Goal: Information Seeking & Learning: Understand process/instructions

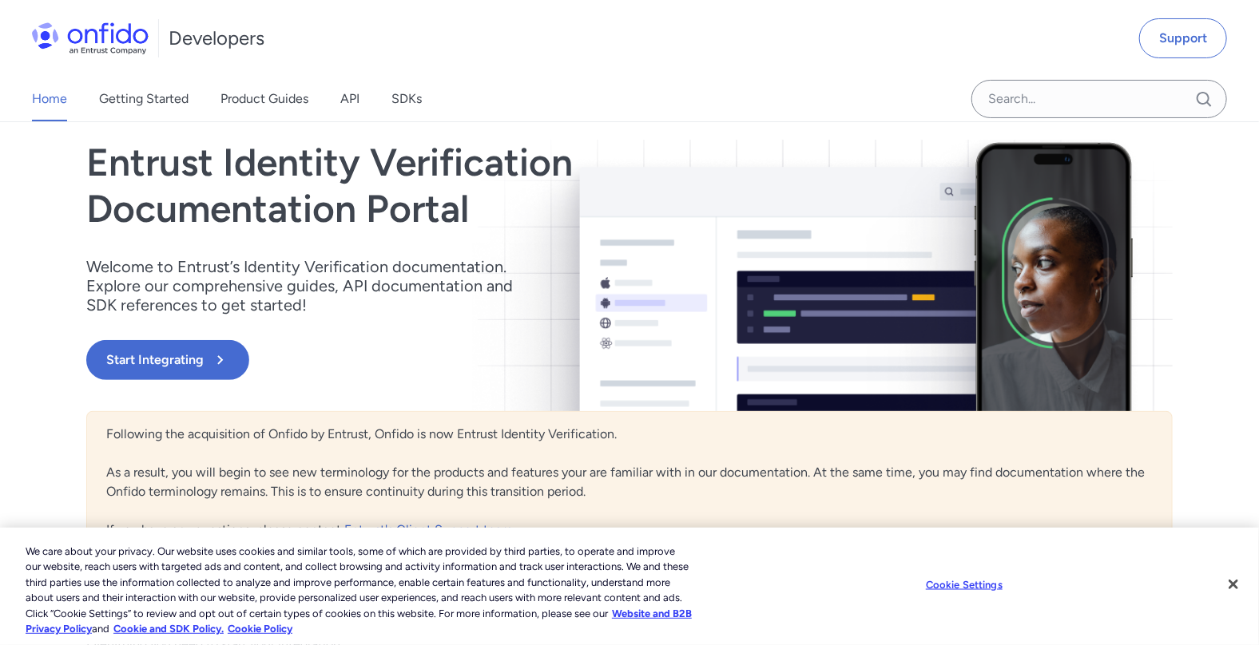
scroll to position [320, 0]
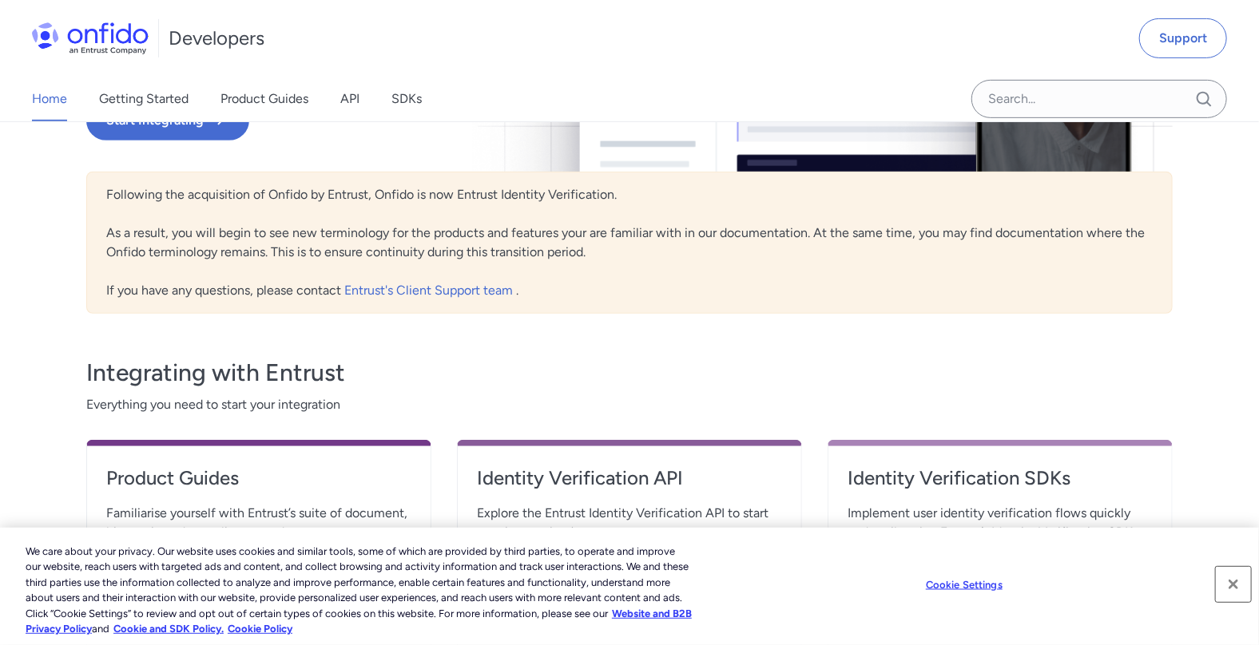
click at [1236, 588] on button "Close" at bounding box center [1233, 584] width 35 height 35
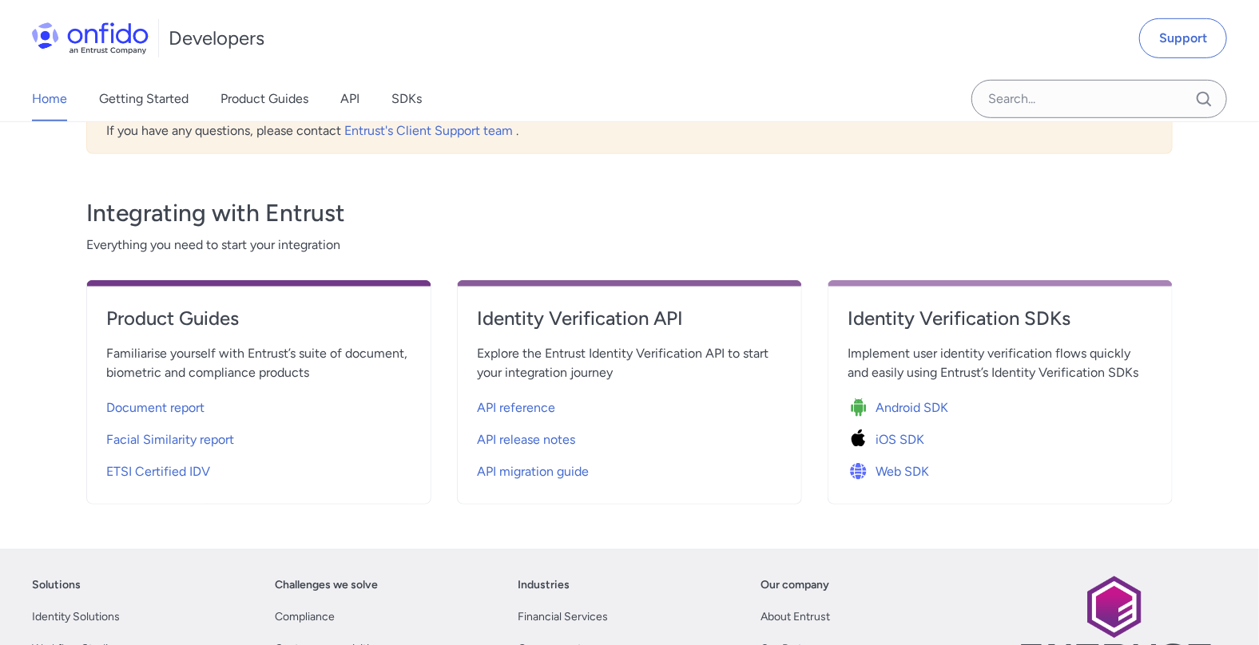
scroll to position [559, 0]
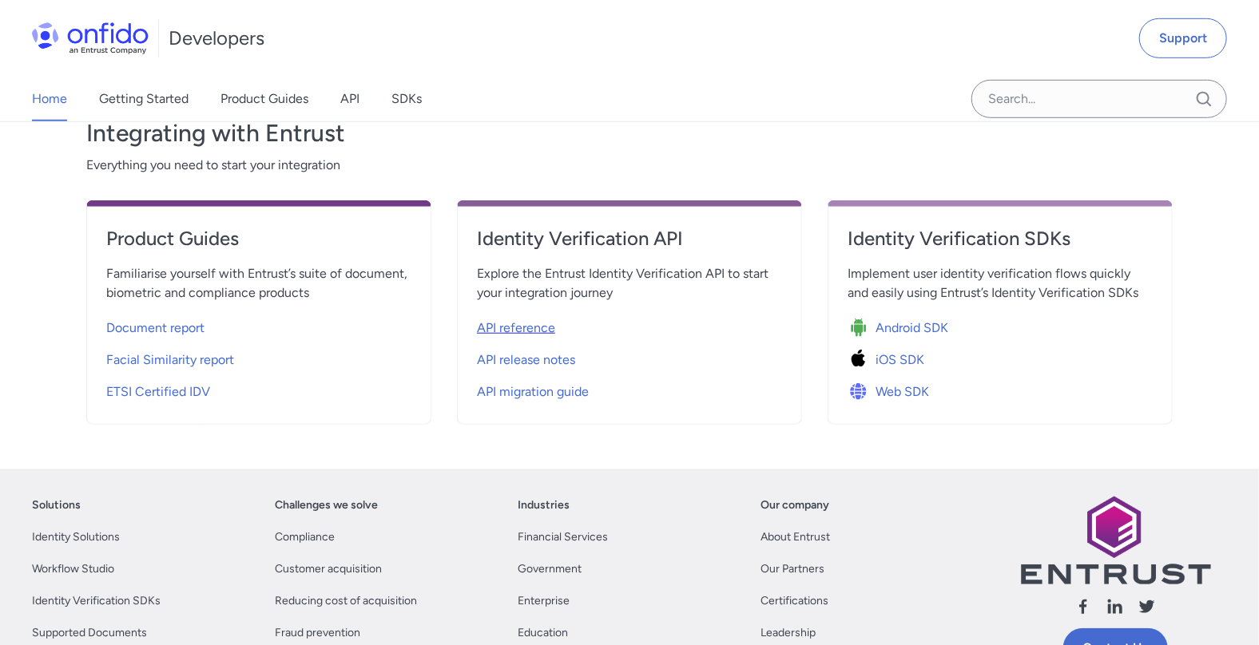
click at [522, 324] on span "API reference" at bounding box center [516, 328] width 78 height 19
select select "http"
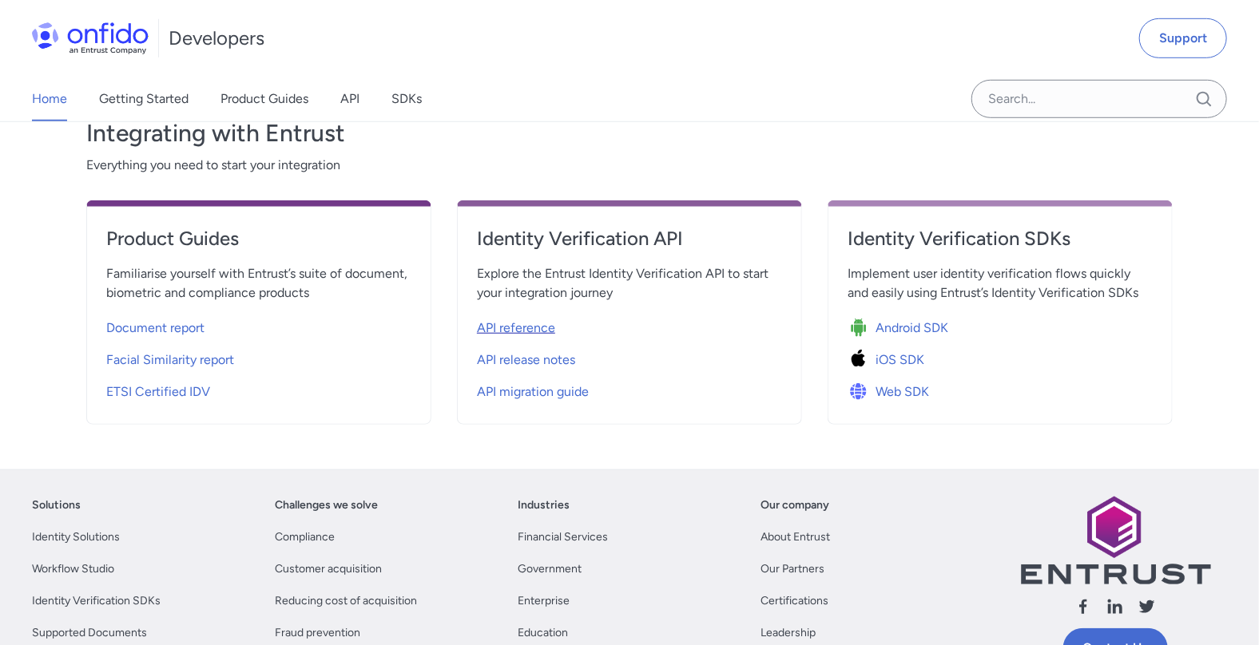
select select "http"
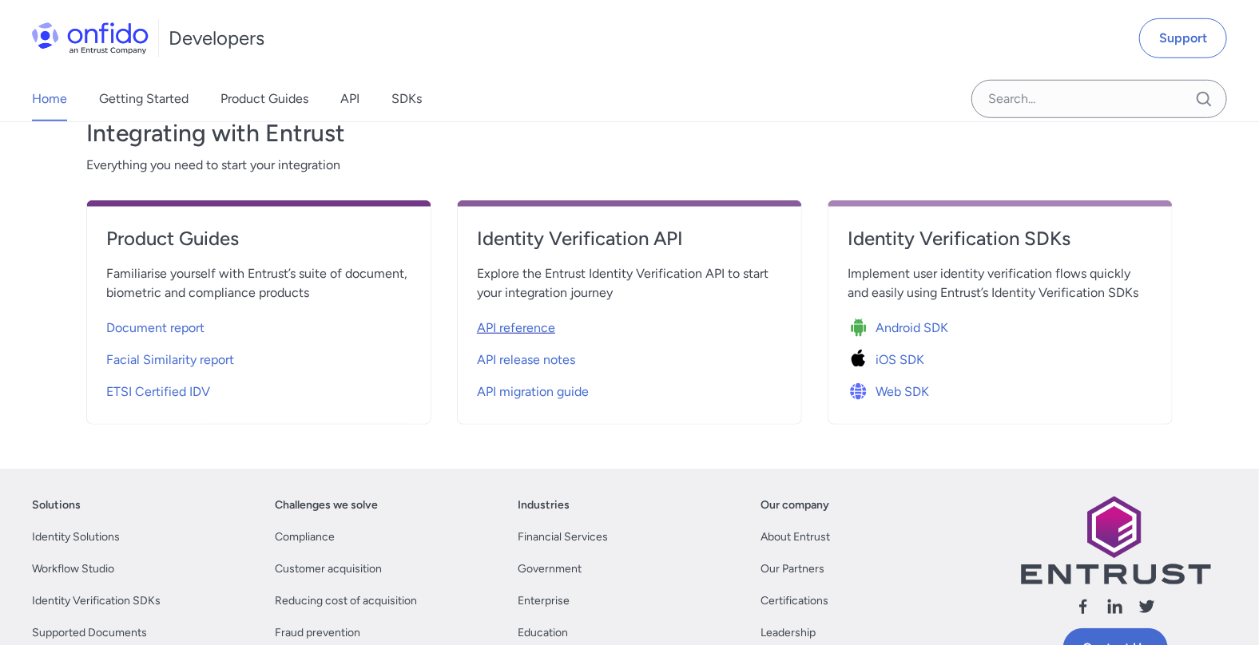
select select "http"
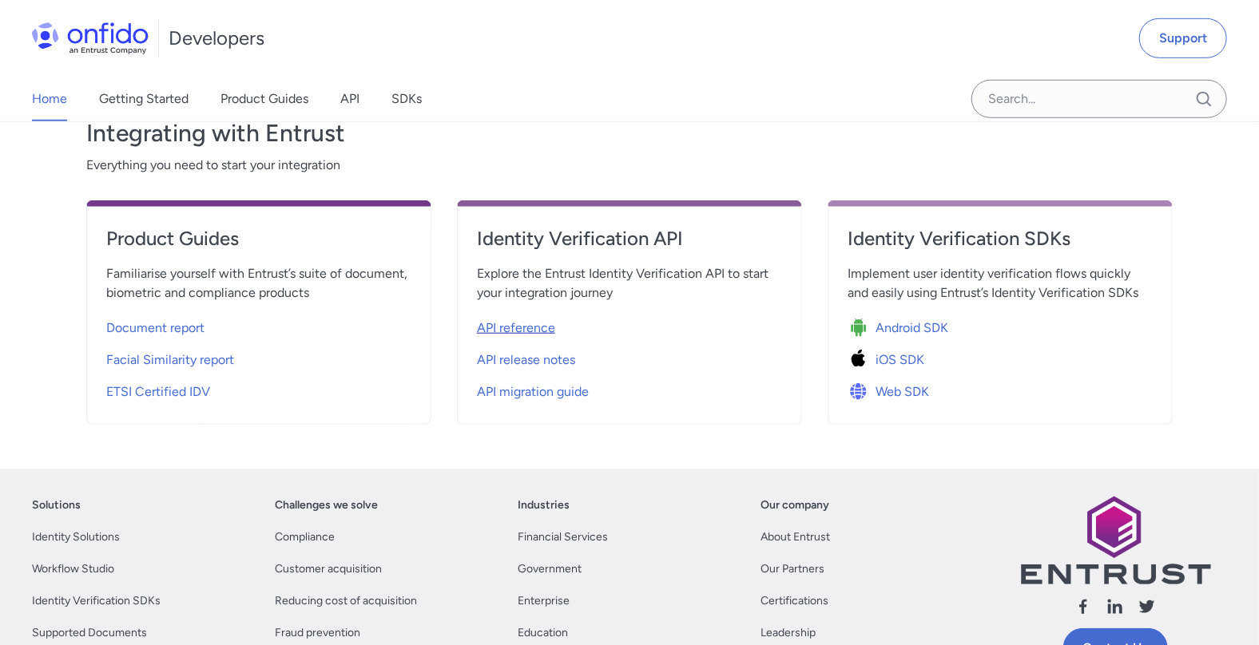
select select "http"
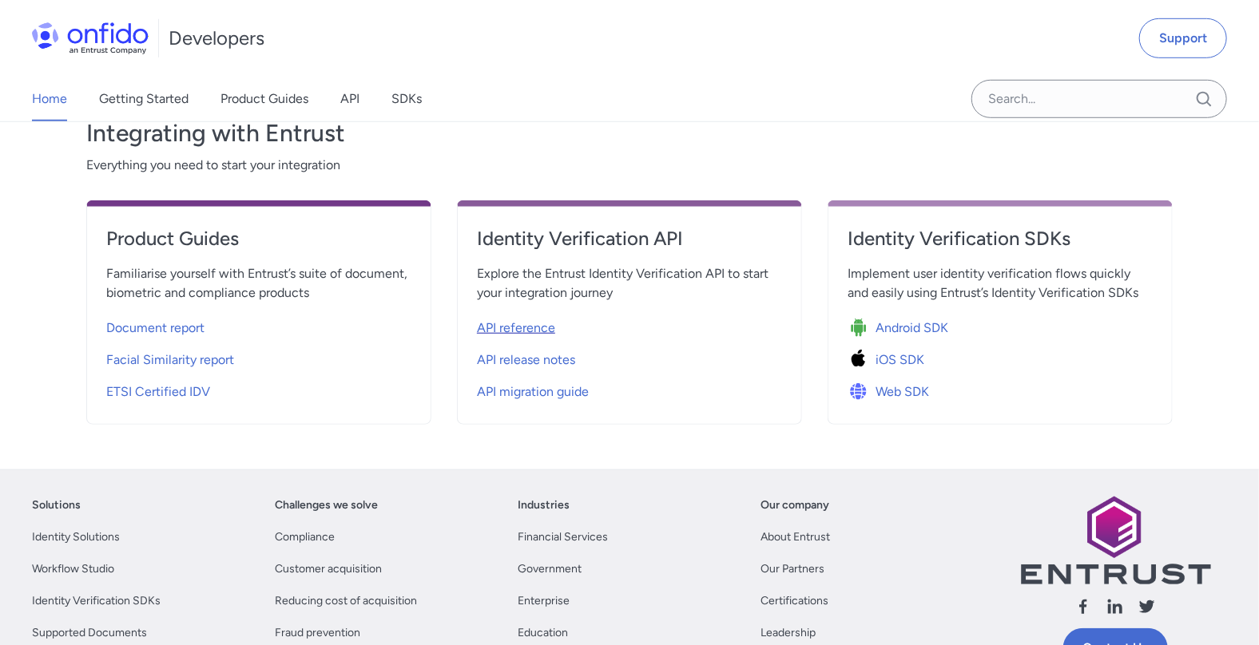
select select "http"
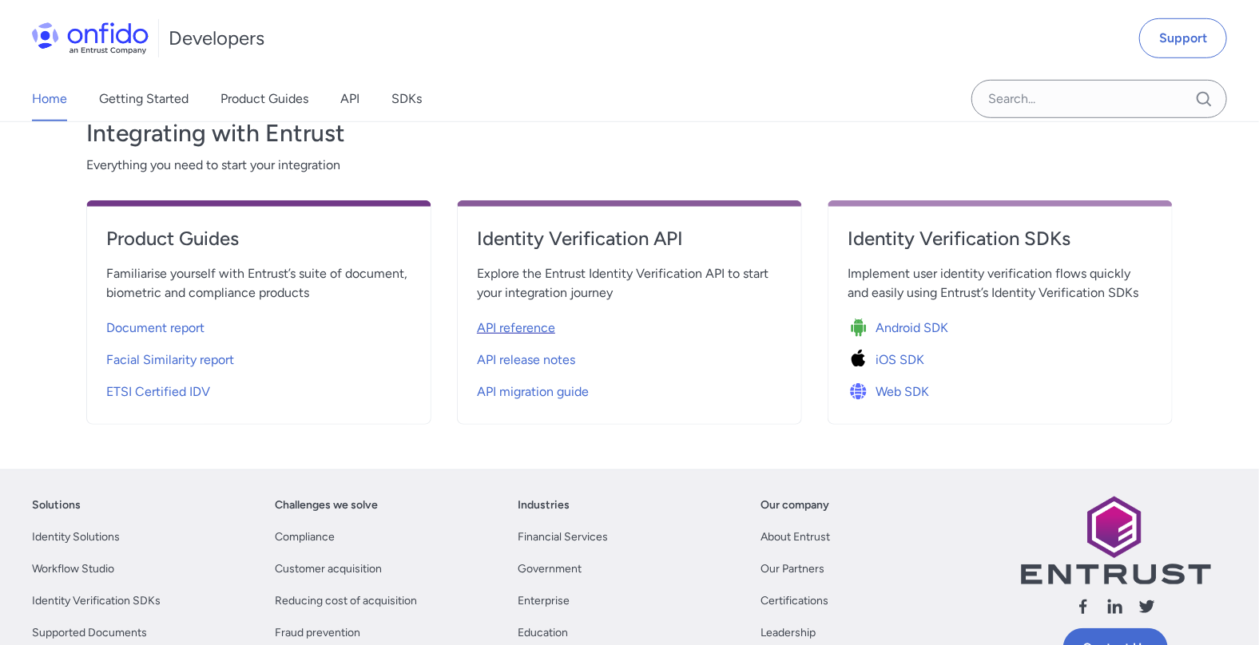
select select "http"
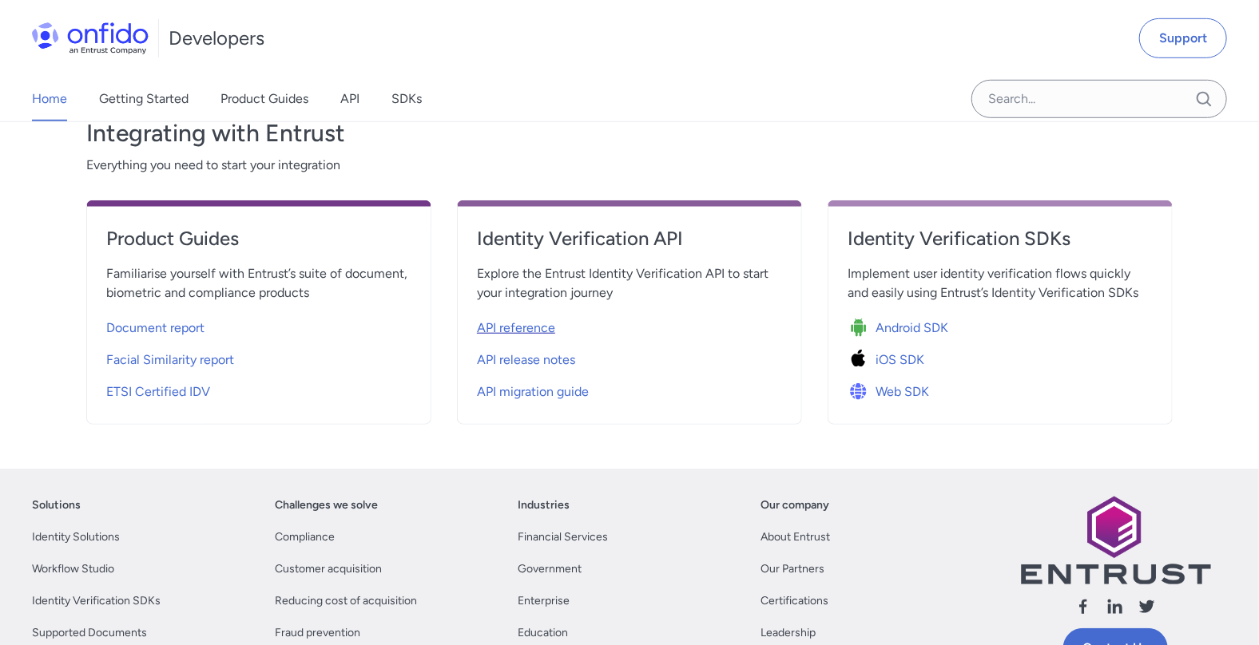
select select "http"
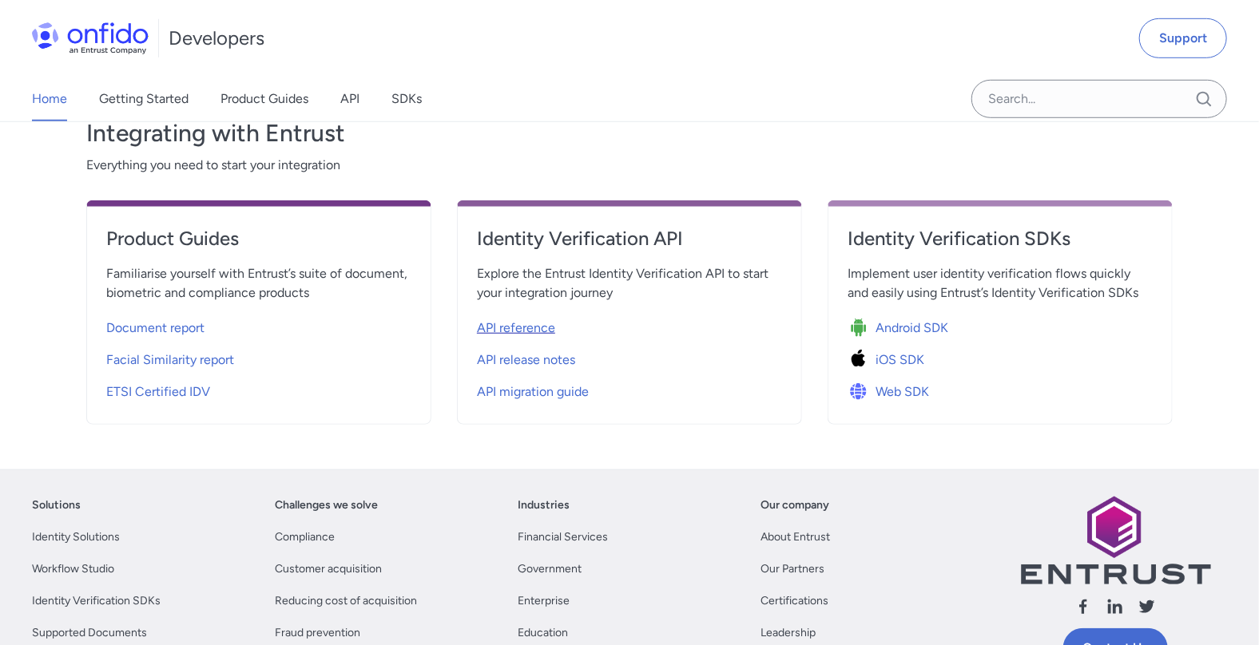
select select "http"
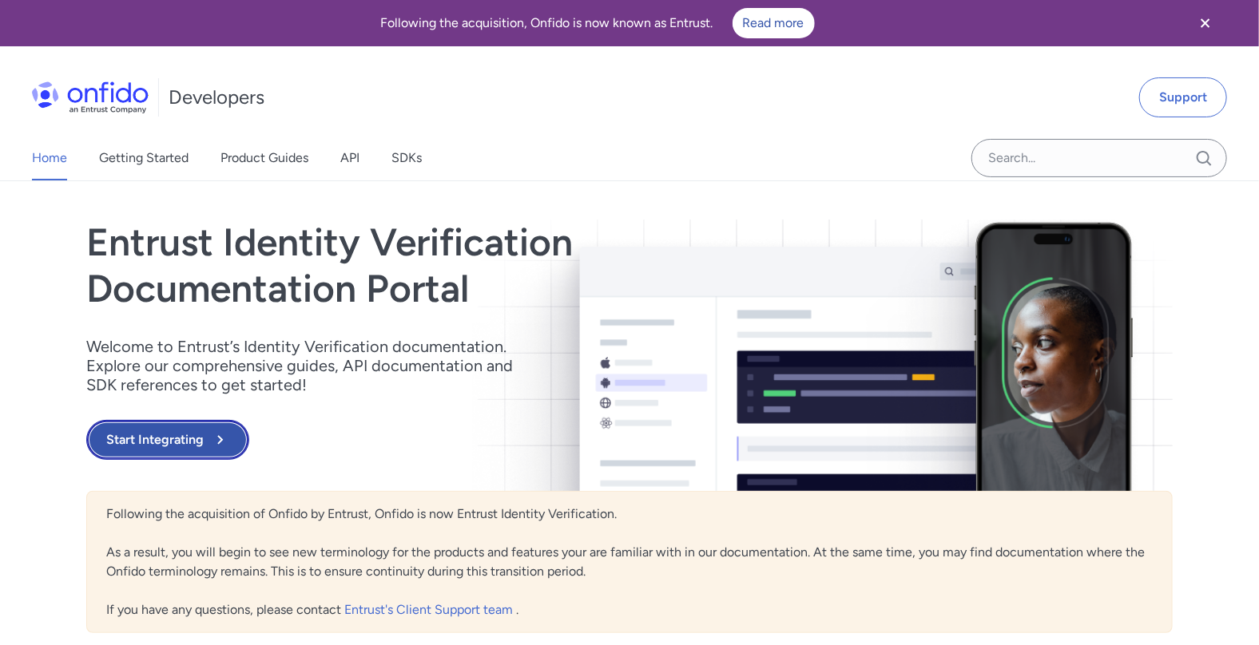
click at [162, 446] on button "Start Integrating" at bounding box center [167, 440] width 163 height 40
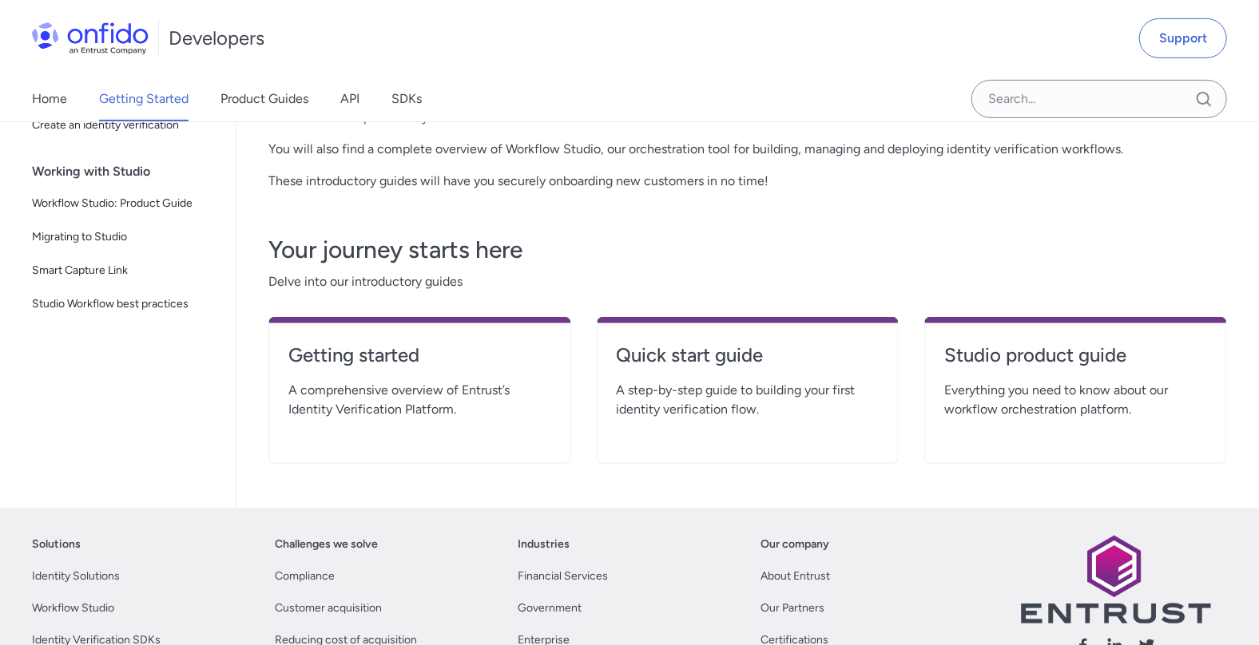
scroll to position [479, 0]
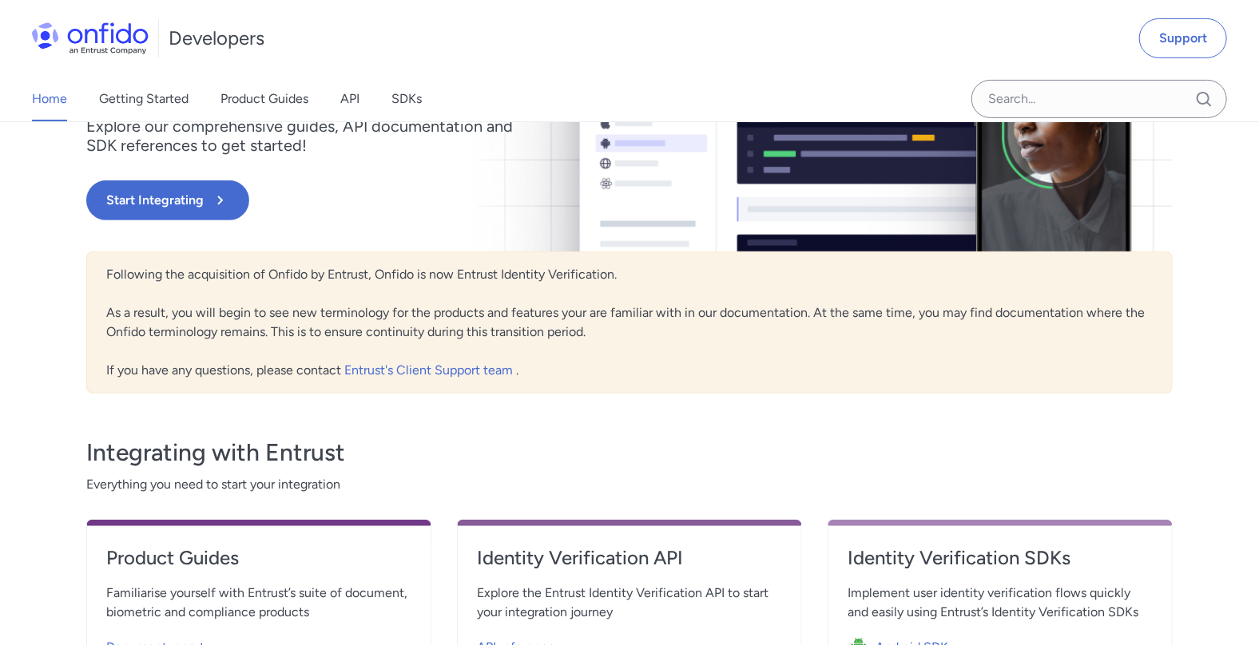
scroll to position [479, 0]
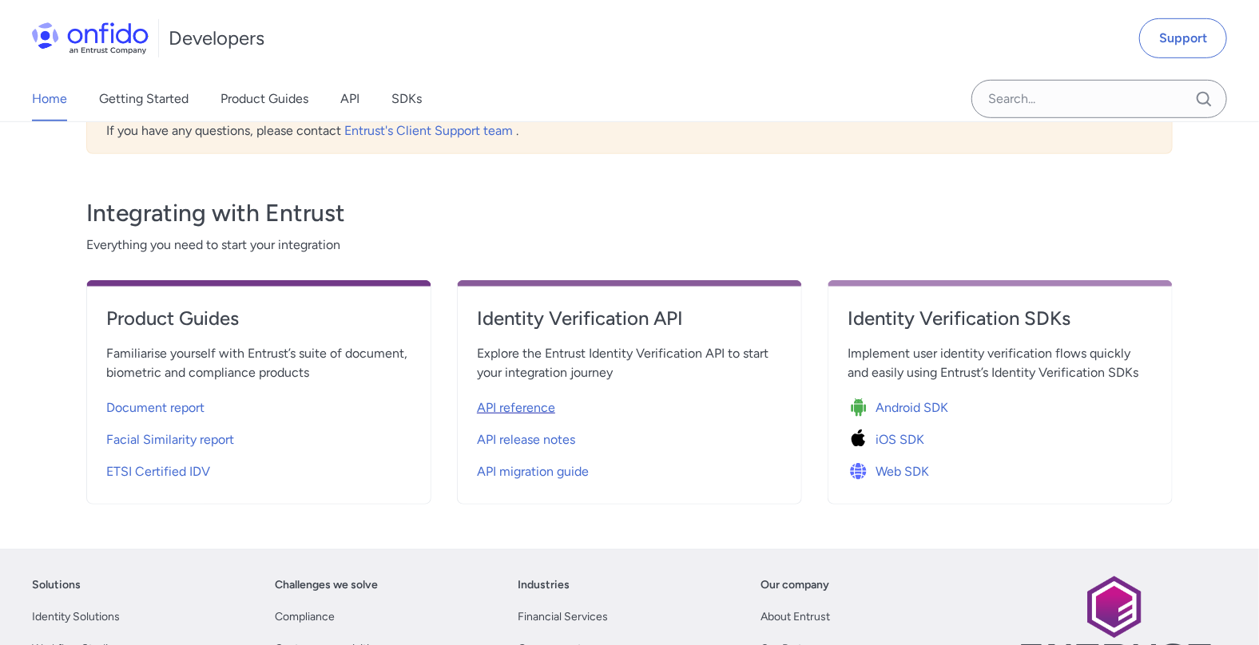
click at [505, 411] on span "API reference" at bounding box center [516, 408] width 78 height 19
select select "http"
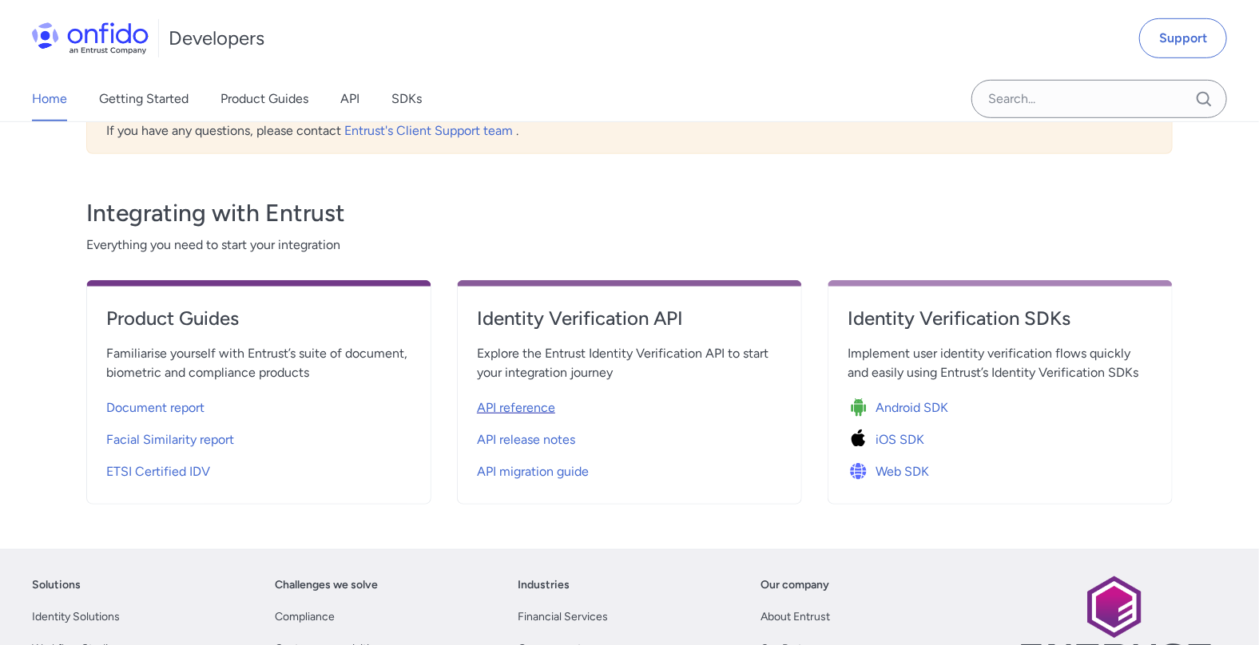
select select "http"
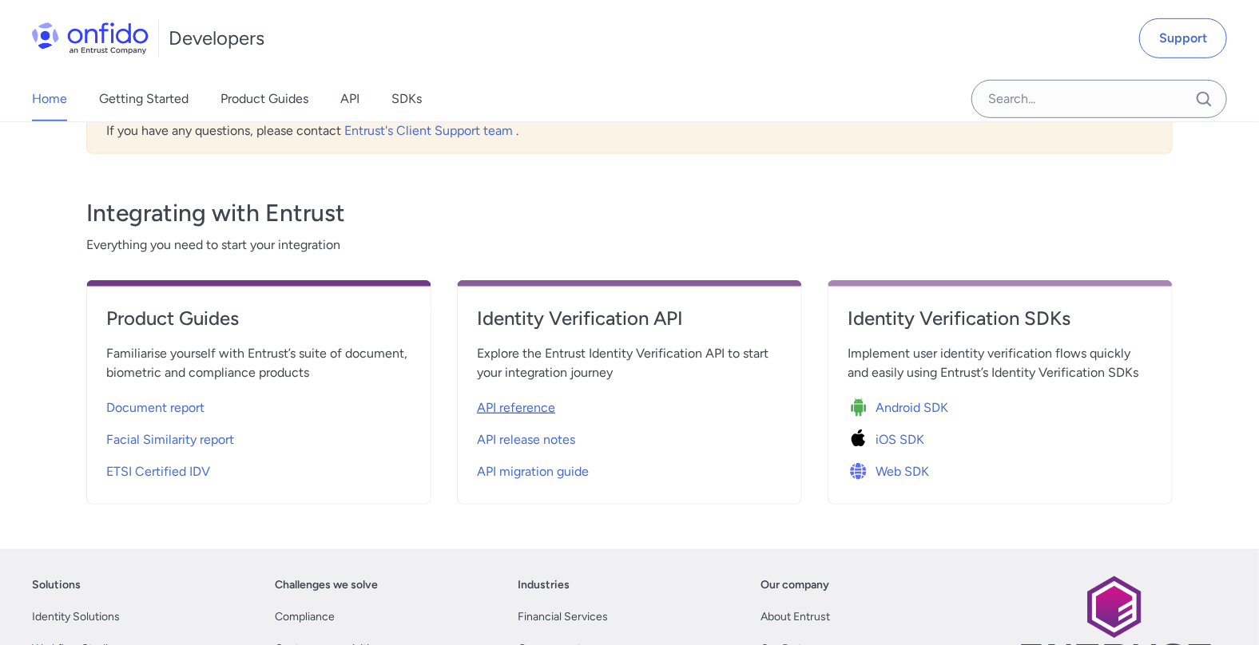
select select "http"
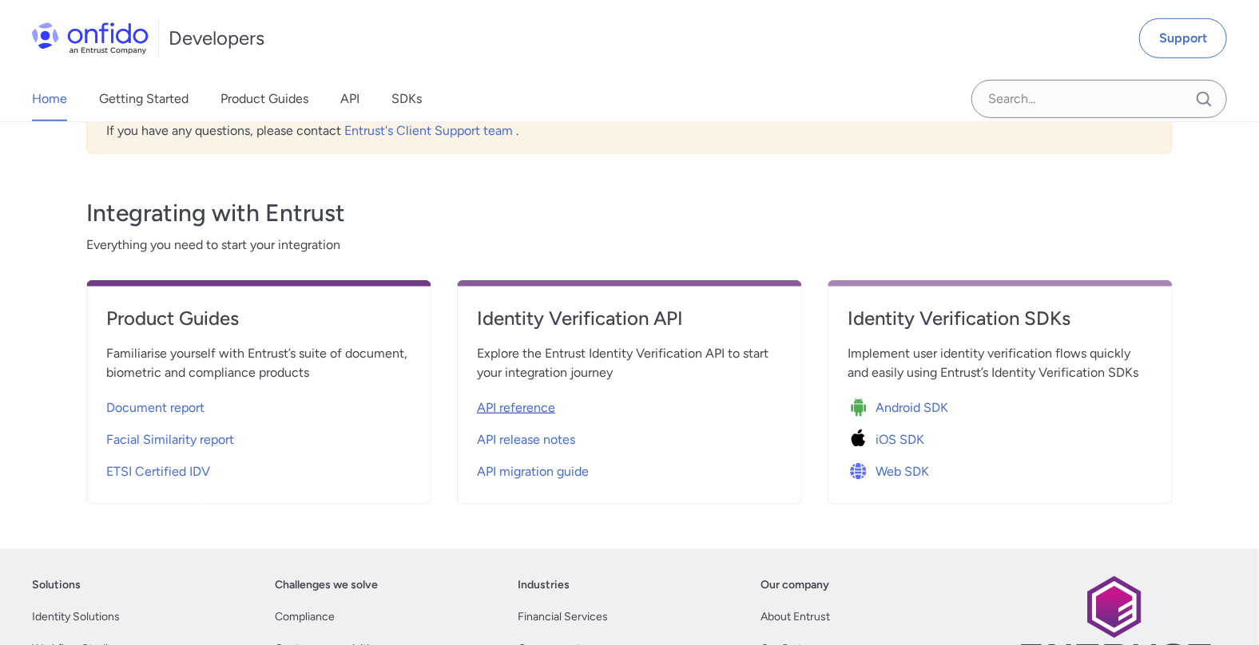
select select "http"
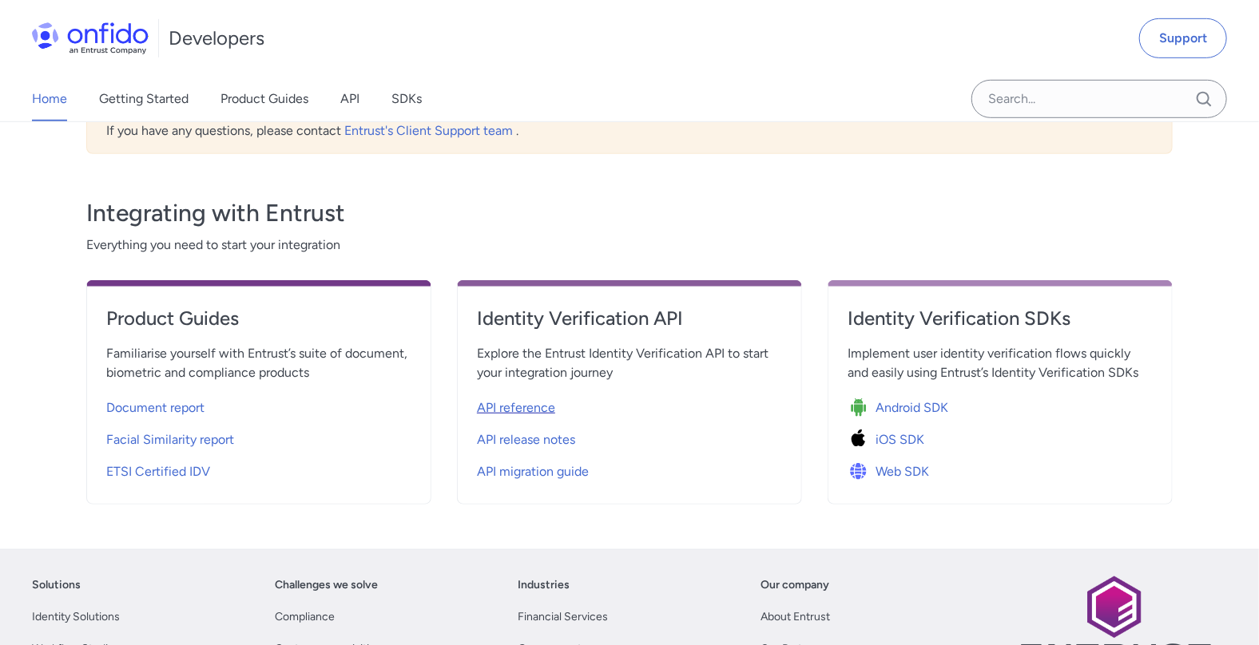
select select "http"
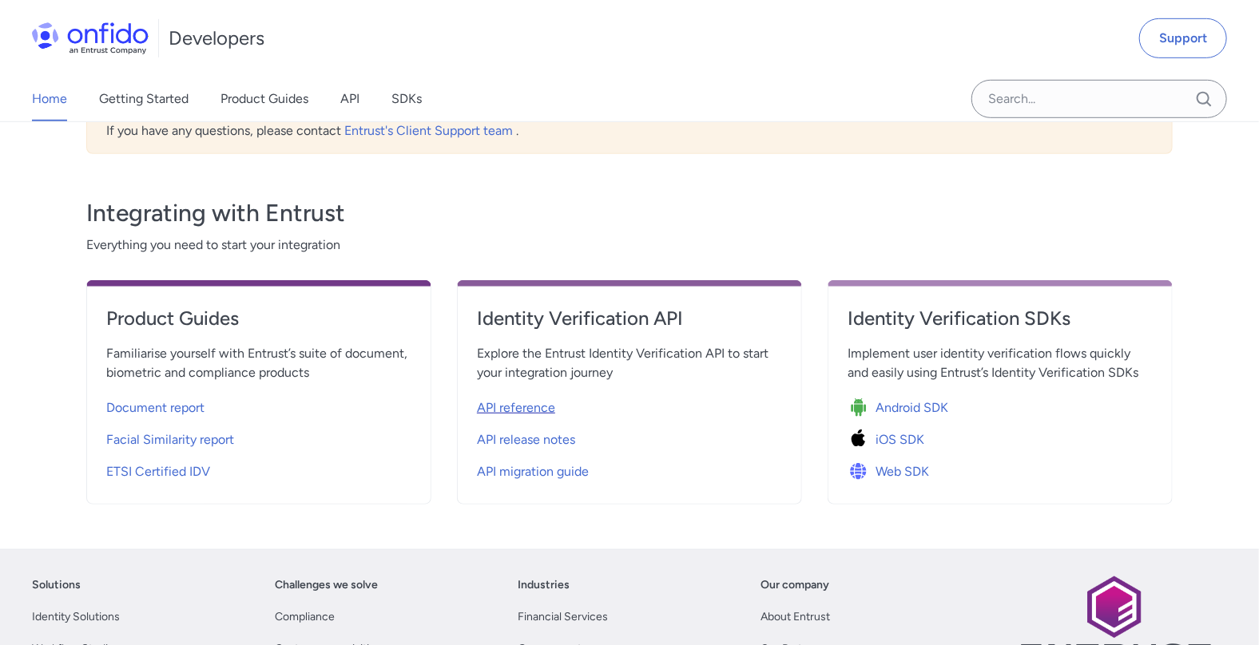
select select "http"
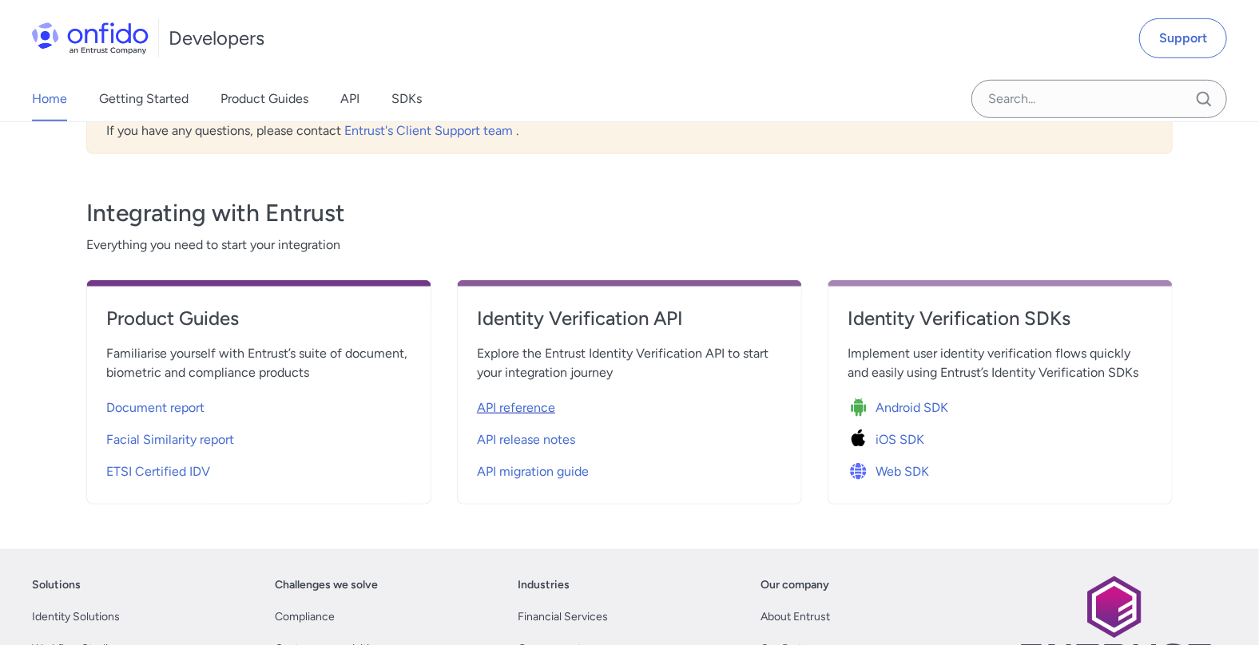
select select "http"
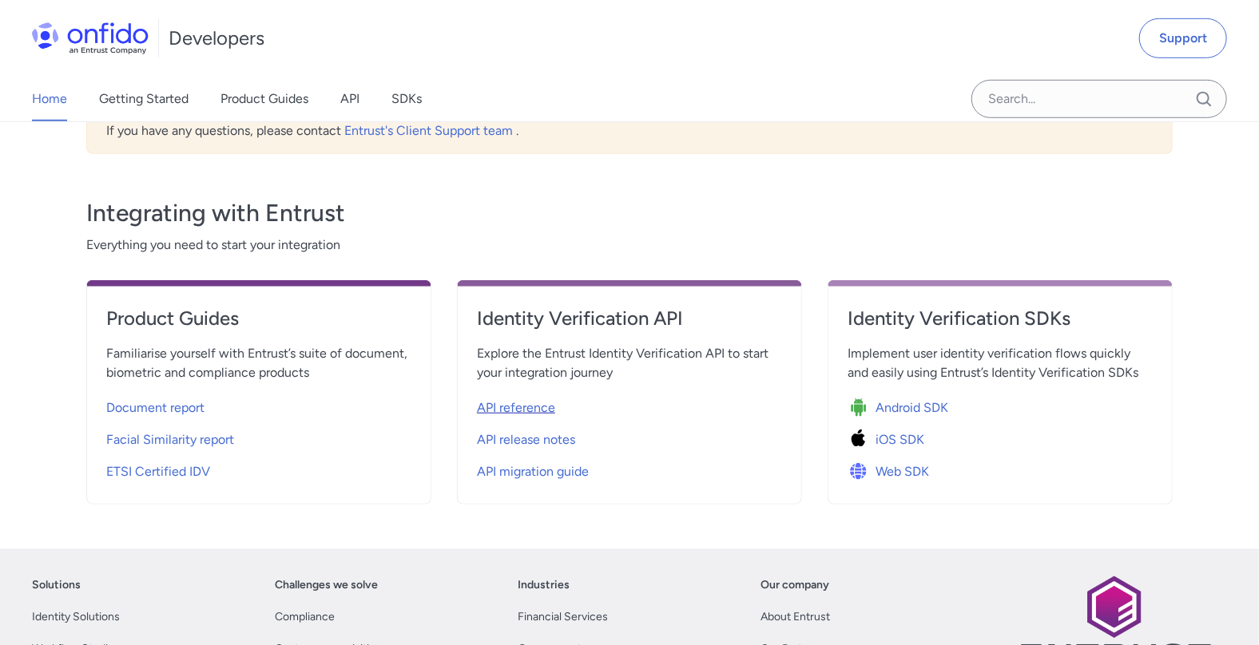
select select "http"
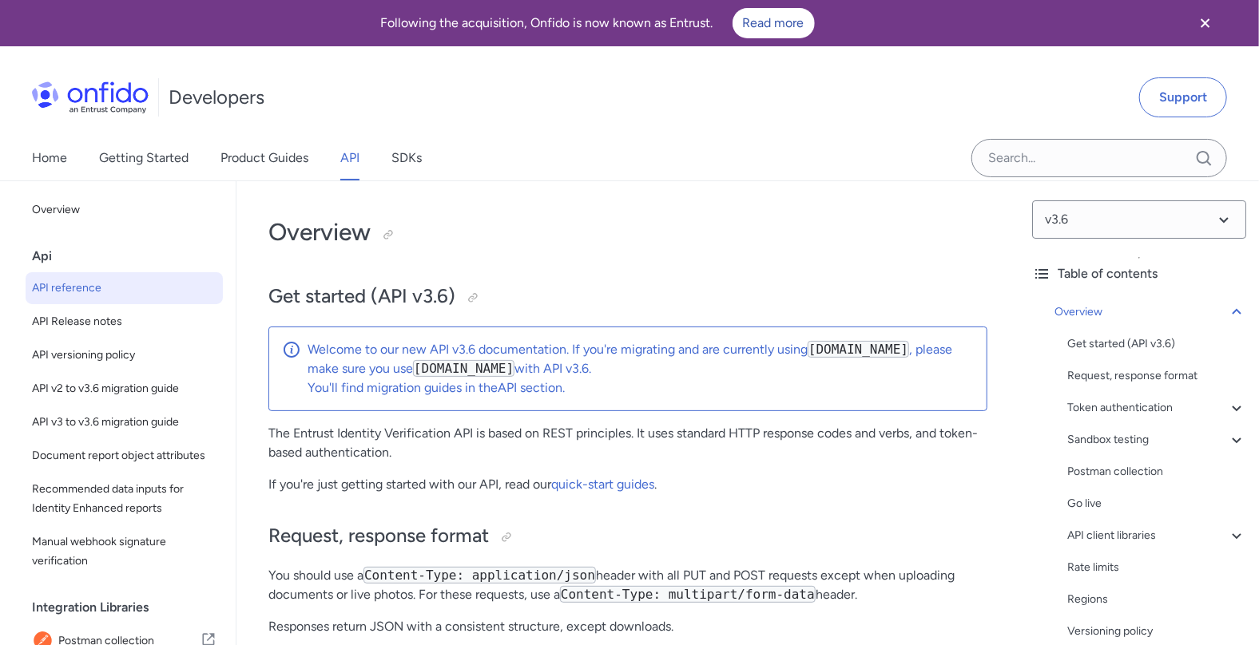
click at [443, 494] on p "If you're just getting started with our API, read our quick-start guides ." at bounding box center [627, 484] width 719 height 19
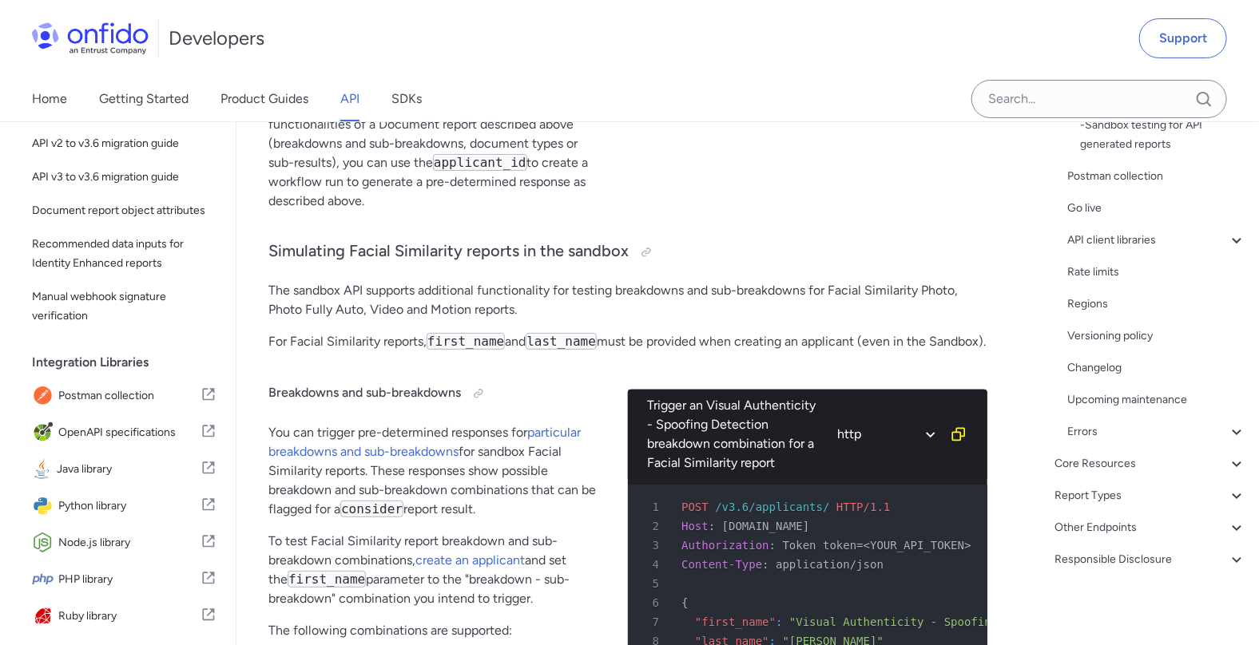
scroll to position [205, 0]
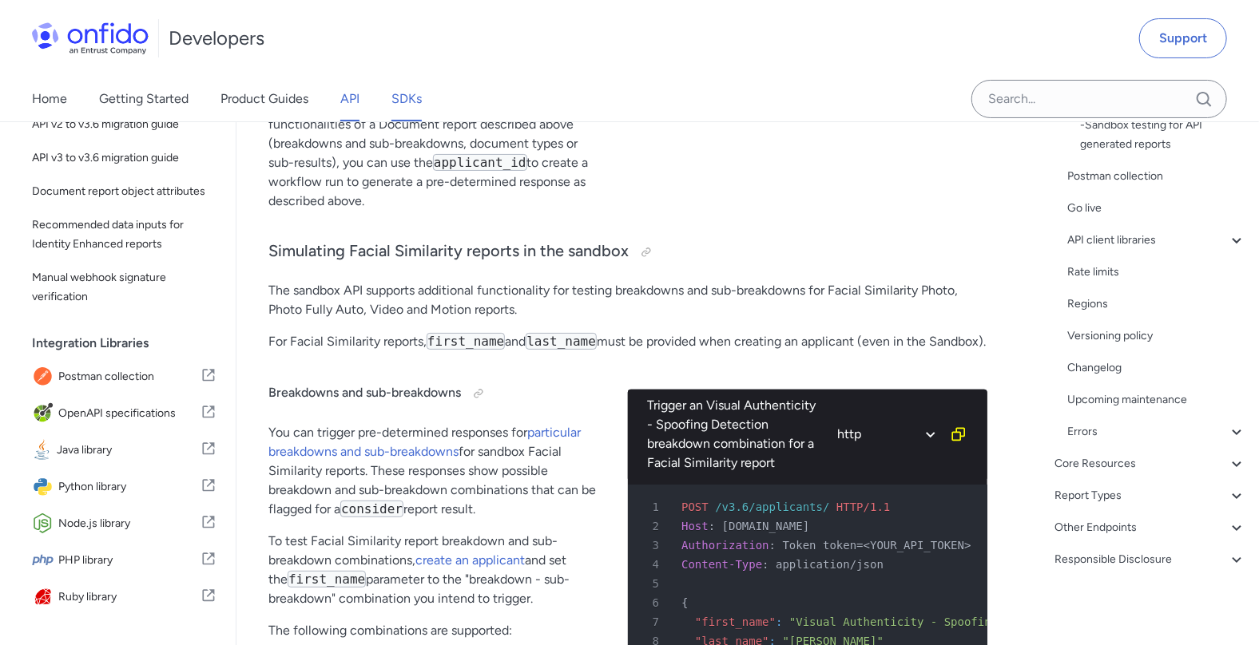
click at [403, 100] on link "SDKs" at bounding box center [406, 99] width 30 height 45
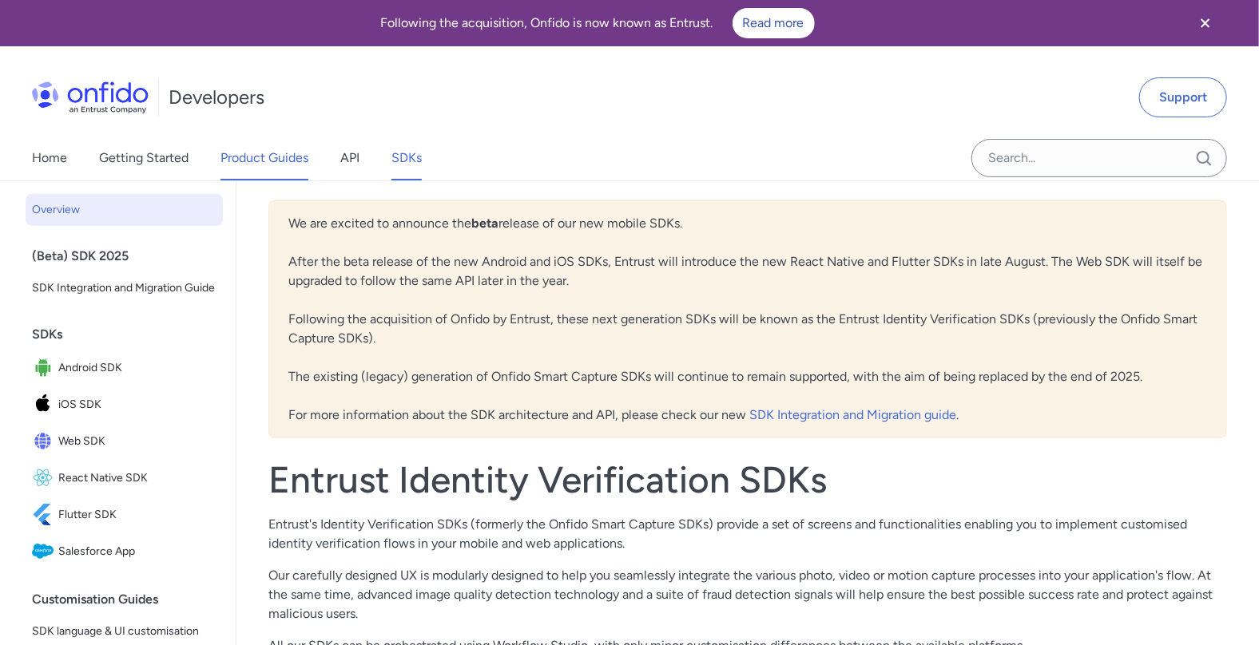
click at [228, 150] on link "Product Guides" at bounding box center [264, 158] width 88 height 45
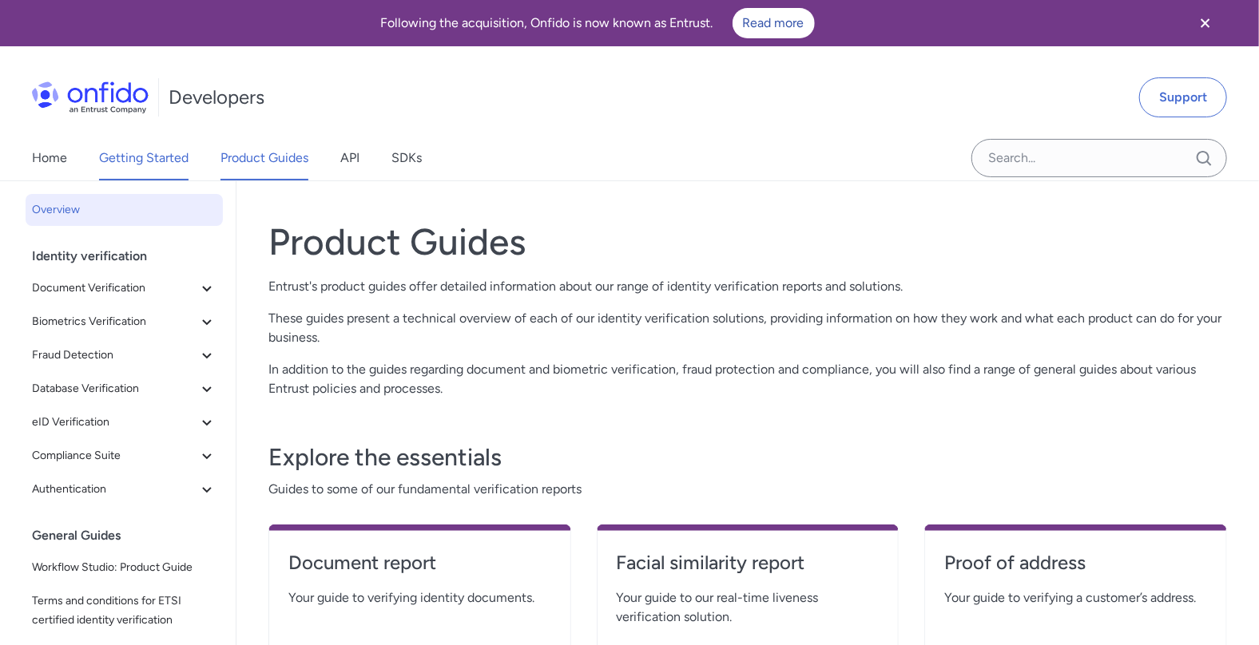
click at [170, 154] on link "Getting Started" at bounding box center [143, 158] width 89 height 45
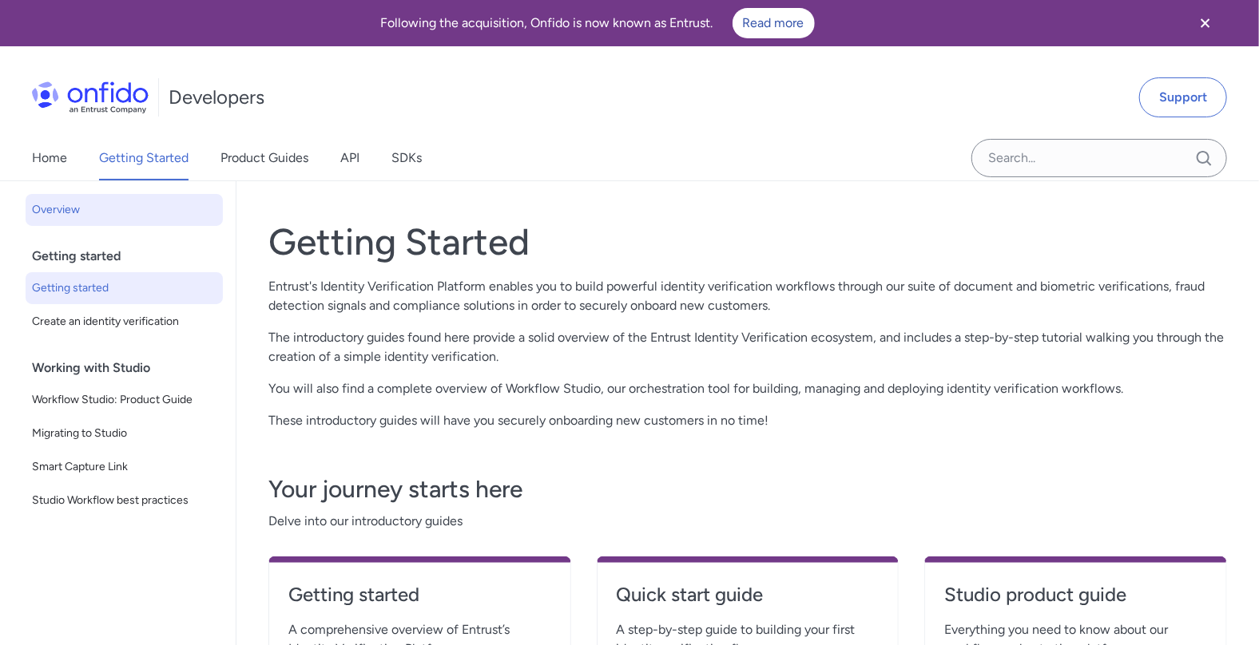
scroll to position [240, 0]
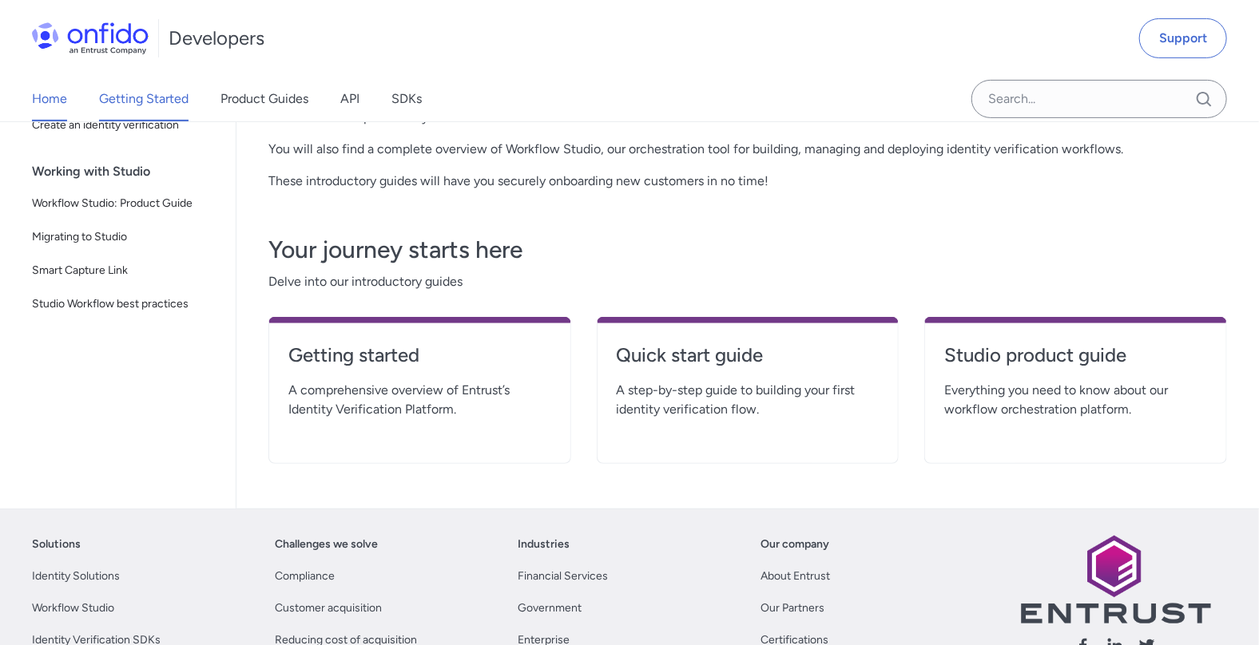
click at [54, 100] on link "Home" at bounding box center [49, 99] width 35 height 45
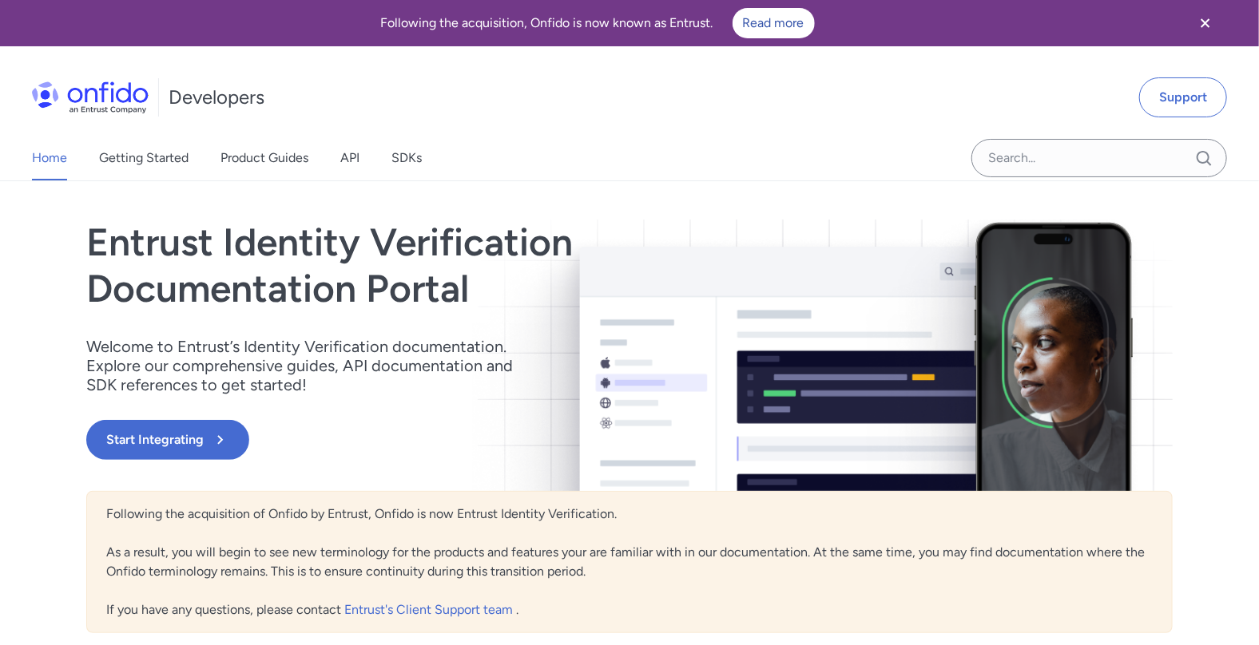
scroll to position [320, 0]
